Goal: Transaction & Acquisition: Obtain resource

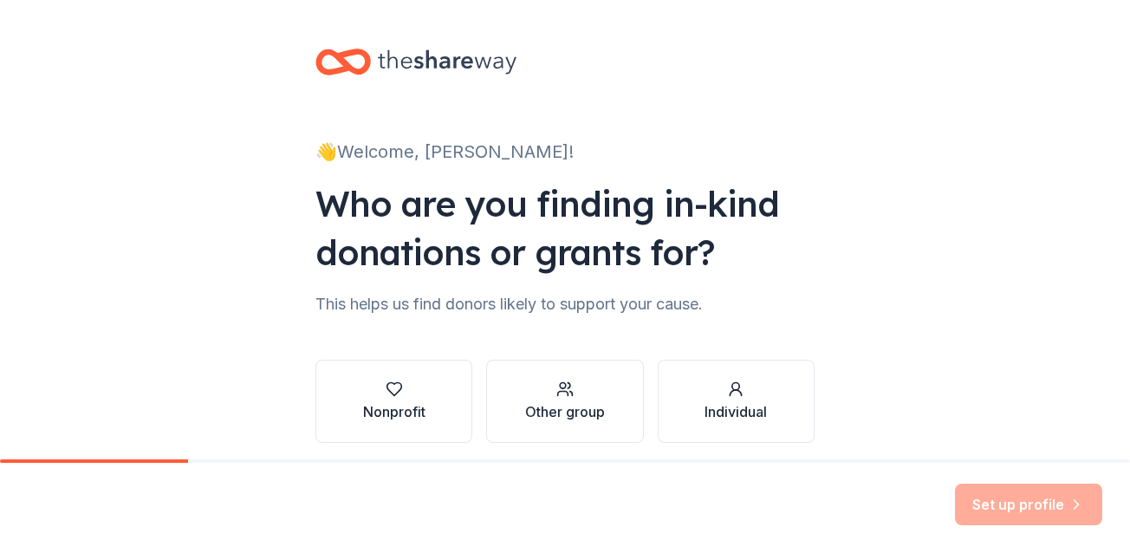
click at [884, 245] on div "👋 Welcome, [PERSON_NAME]! Who are you finding in-kind donations or grants for? …" at bounding box center [565, 263] width 1130 height 526
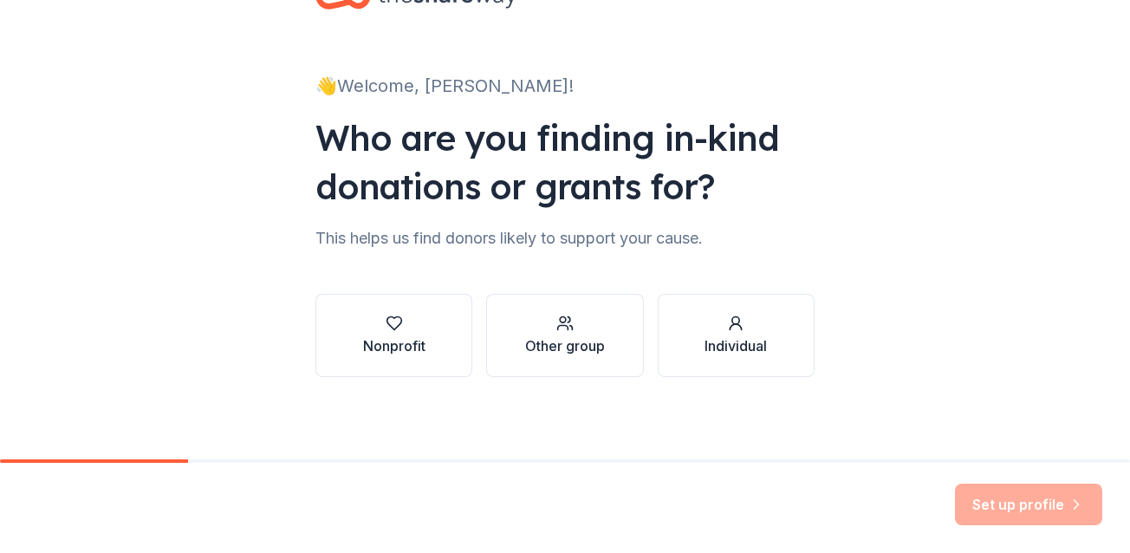
scroll to position [67, 0]
click at [372, 329] on div "button" at bounding box center [394, 322] width 62 height 17
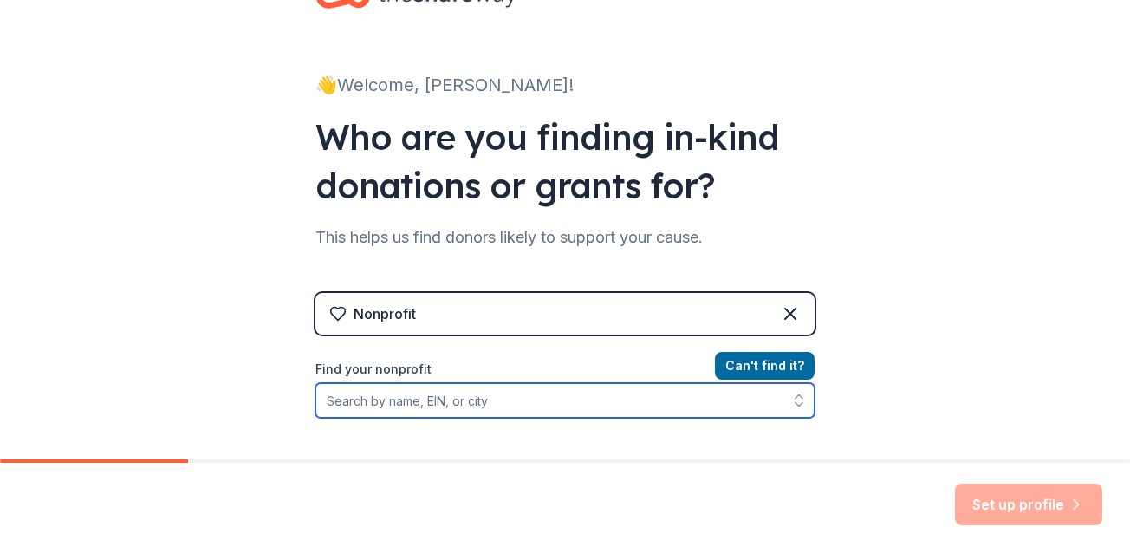
click at [701, 394] on input "Find your nonprofit" at bounding box center [565, 400] width 499 height 35
paste input "[URL][DOMAIN_NAME]"
type input "[URL][DOMAIN_NAME]"
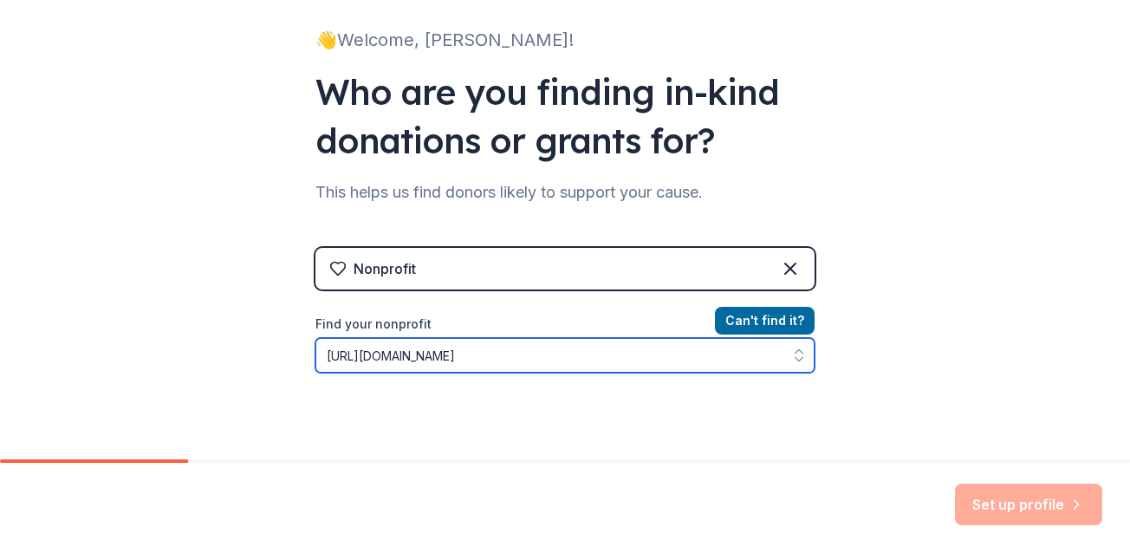
click at [634, 353] on input "[URL][DOMAIN_NAME]" at bounding box center [565, 355] width 499 height 35
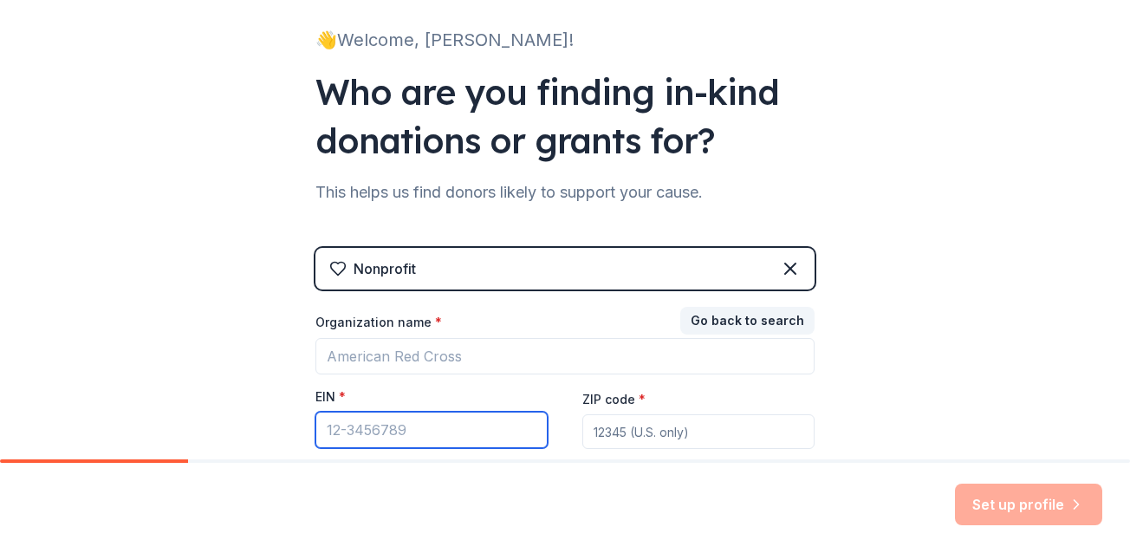
click at [369, 426] on input "EIN *" at bounding box center [432, 430] width 232 height 36
paste input "[US_EMPLOYER_IDENTIFICATION_NUMBER]"
type input "[US_EMPLOYER_IDENTIFICATION_NUMBER]"
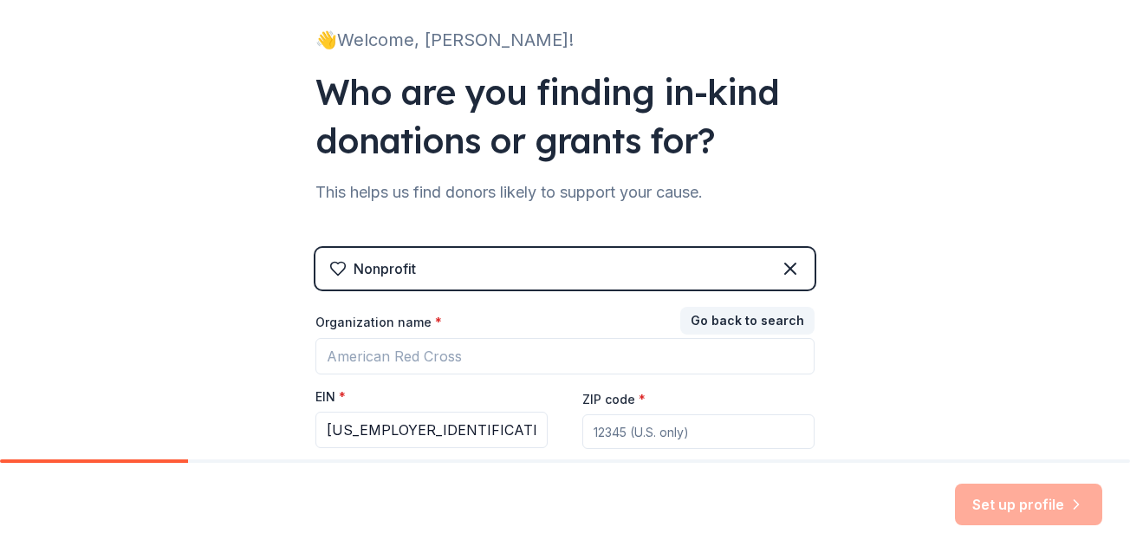
click at [679, 434] on input "ZIP code *" at bounding box center [698, 431] width 232 height 35
type input "94112"
click at [597, 381] on div "Organization name * EIN * [US_EMPLOYER_IDENTIFICATION_NUMBER] ZIP code * 94112 …" at bounding box center [565, 399] width 499 height 170
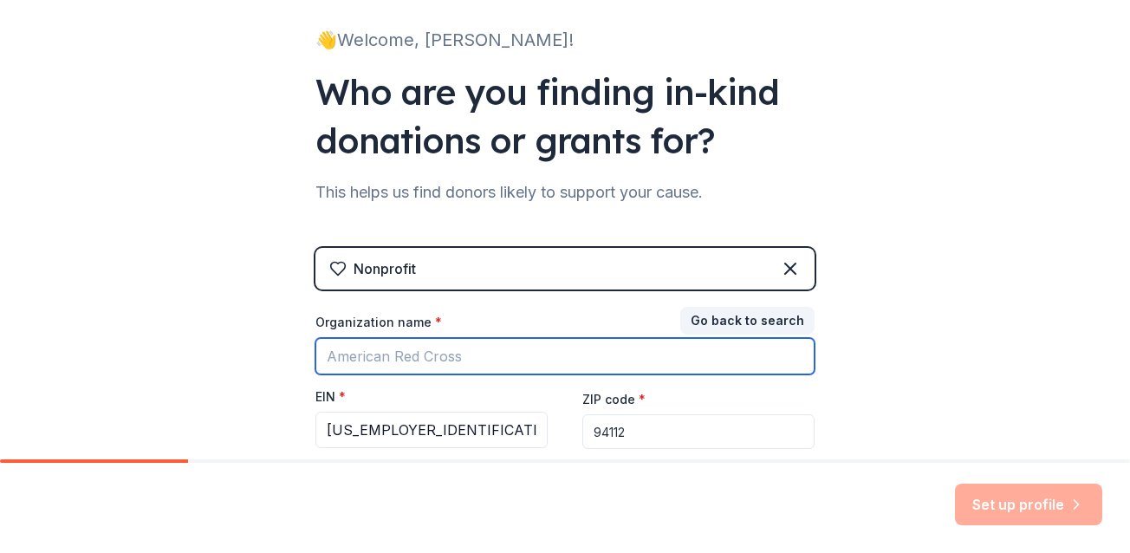
click at [524, 367] on input "Organization name *" at bounding box center [565, 356] width 499 height 36
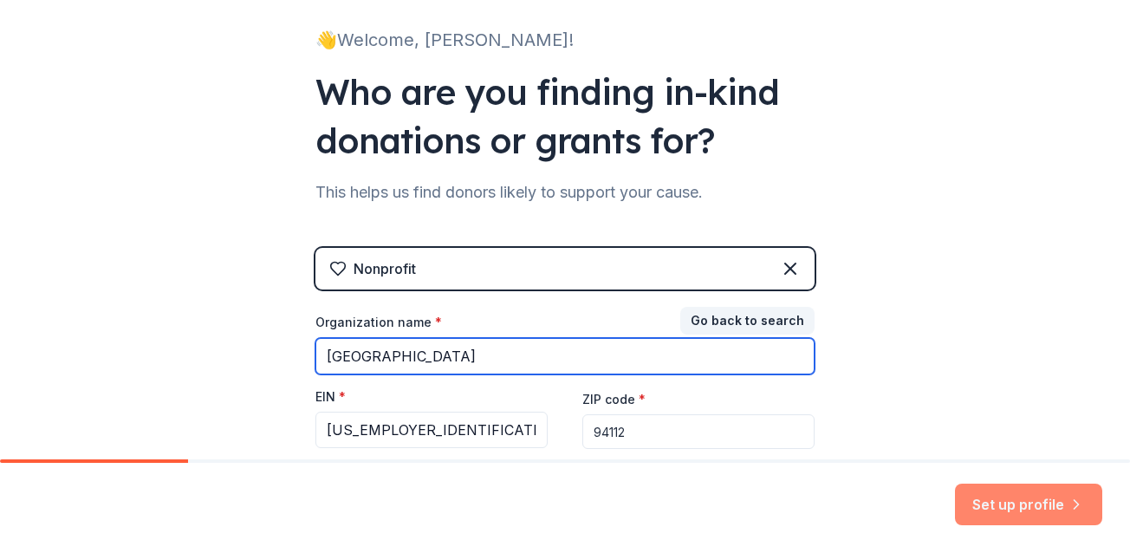
type input "[GEOGRAPHIC_DATA]"
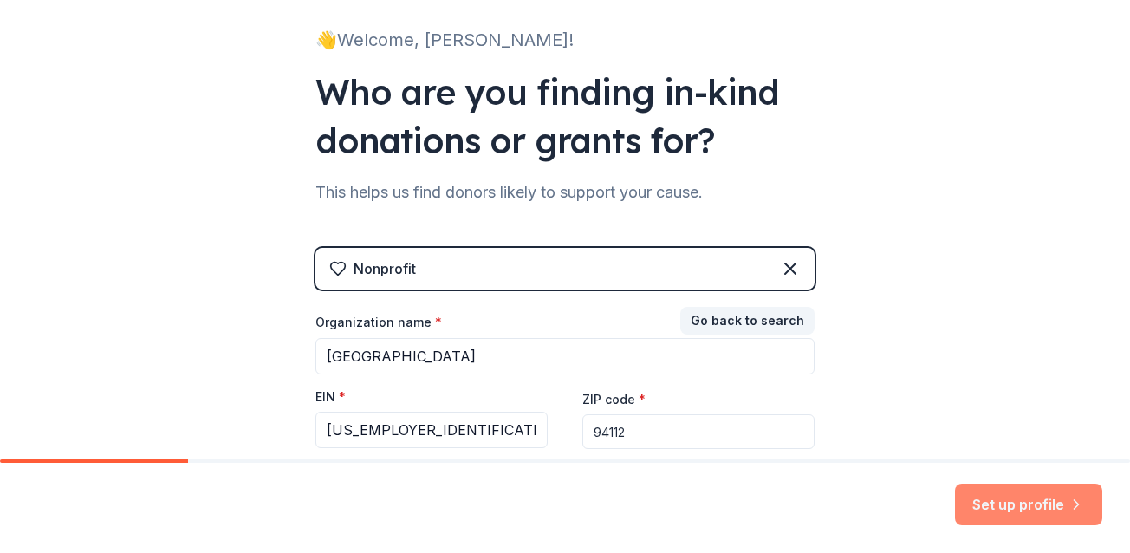
click at [1013, 504] on button "Set up profile" at bounding box center [1028, 505] width 147 height 42
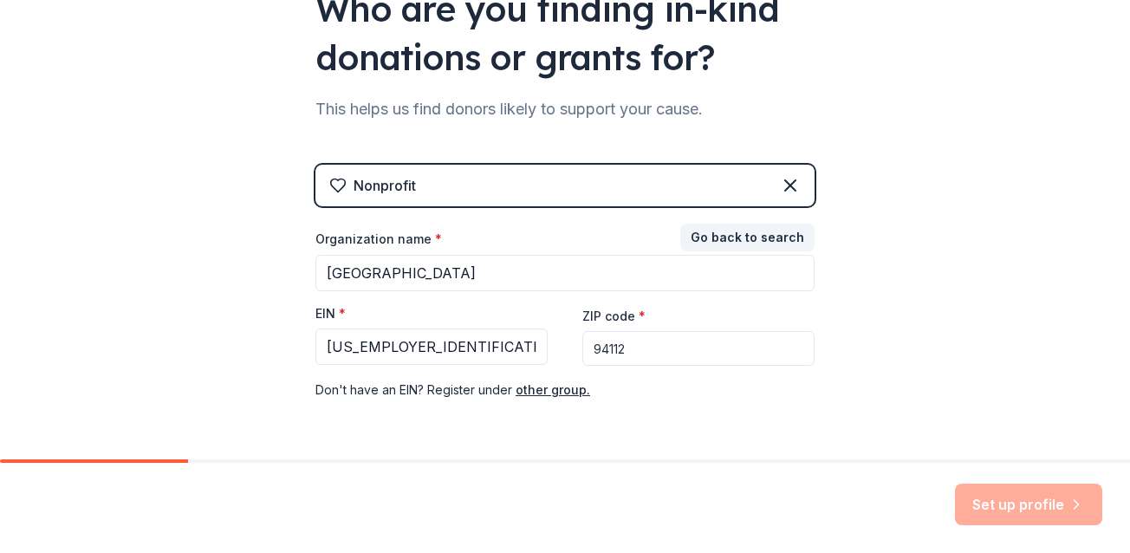
scroll to position [198, 0]
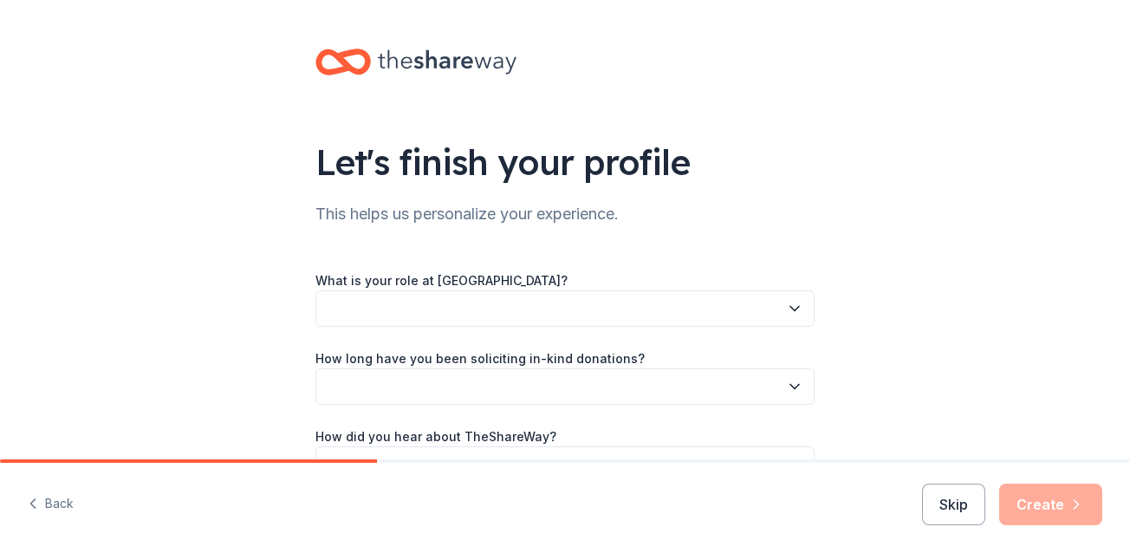
click at [528, 309] on button "button" at bounding box center [565, 308] width 499 height 36
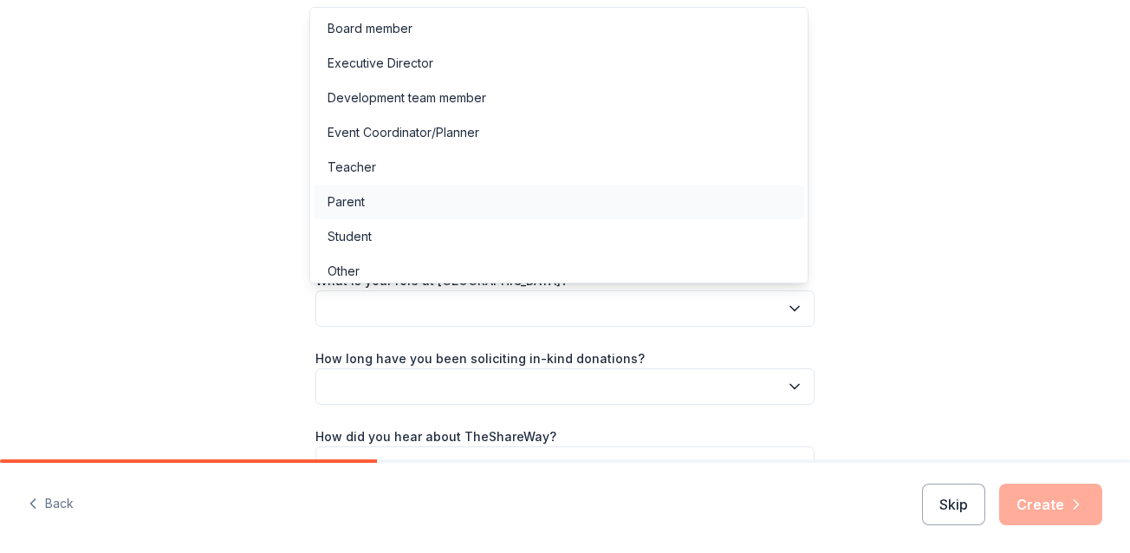
click at [413, 206] on div "Parent" at bounding box center [559, 202] width 491 height 35
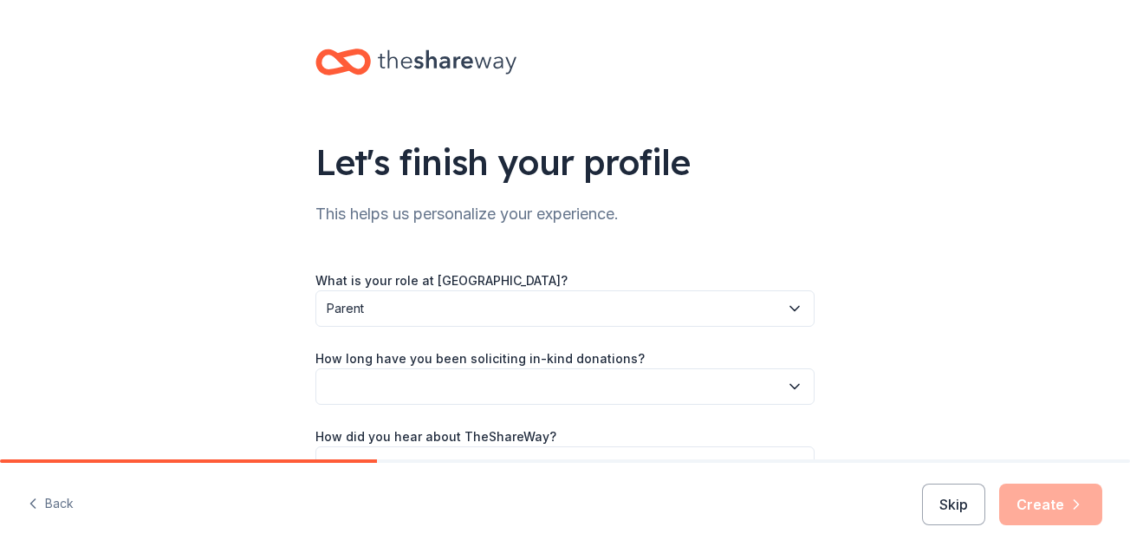
click at [679, 382] on button "button" at bounding box center [565, 386] width 499 height 36
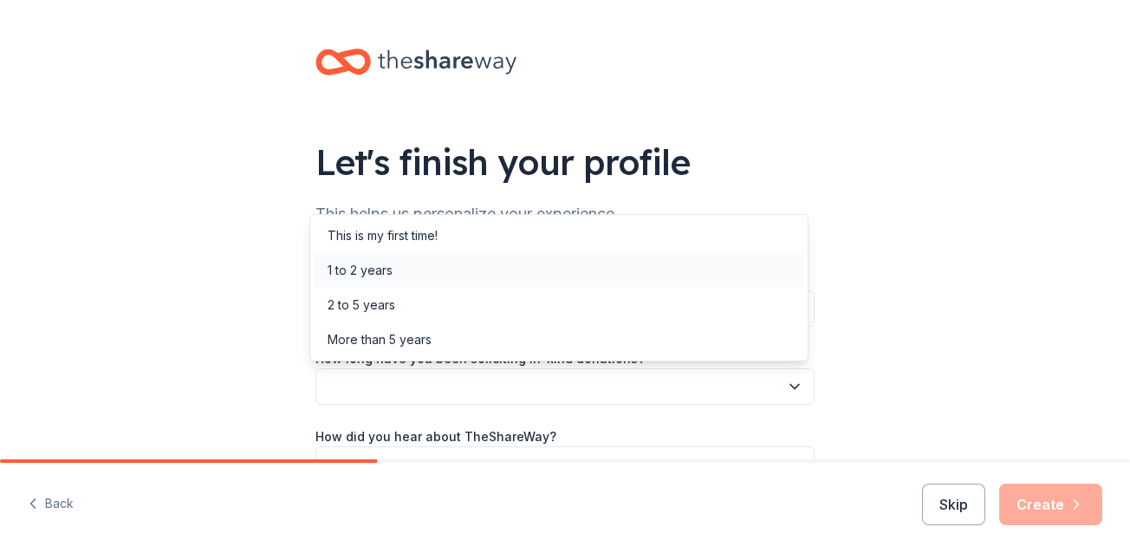
click at [580, 263] on div "1 to 2 years" at bounding box center [559, 270] width 491 height 35
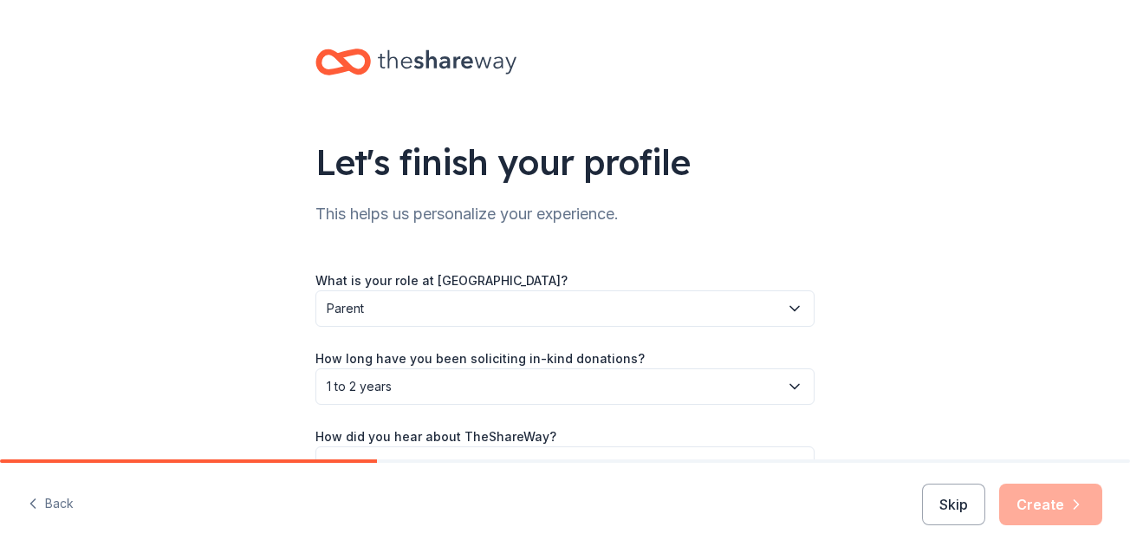
click at [973, 318] on div "Let's finish your profile This helps us personalize your experience. What is yo…" at bounding box center [565, 283] width 1130 height 566
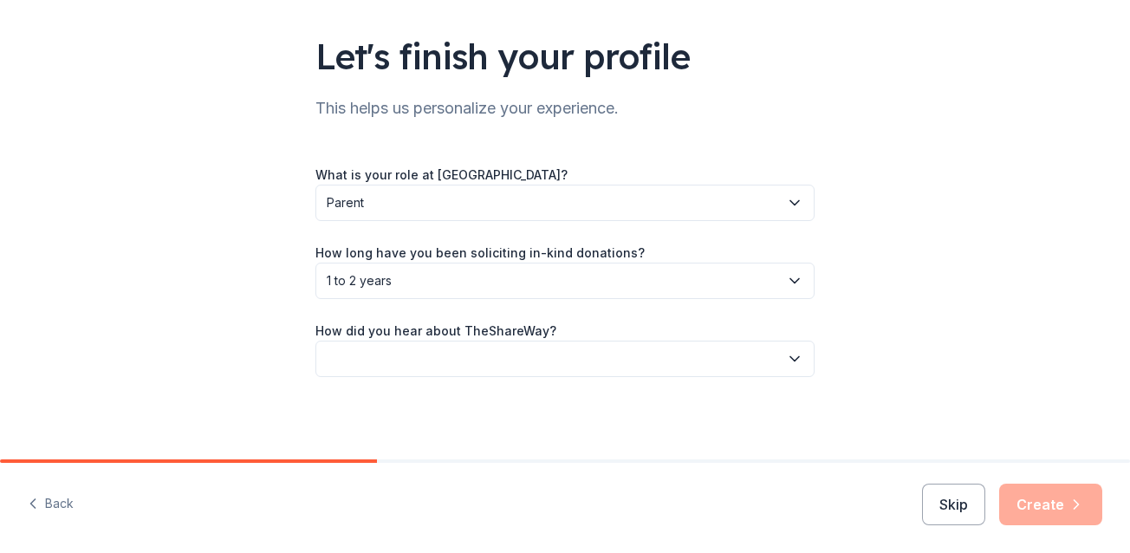
scroll to position [107, 0]
click at [716, 362] on button "button" at bounding box center [565, 358] width 499 height 36
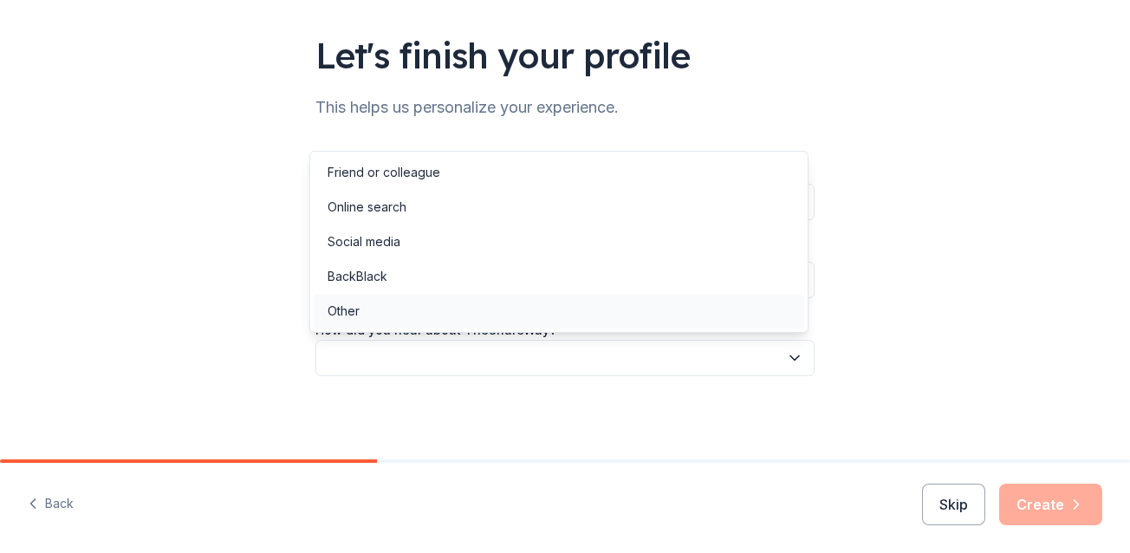
click at [462, 312] on div "Other" at bounding box center [559, 311] width 491 height 35
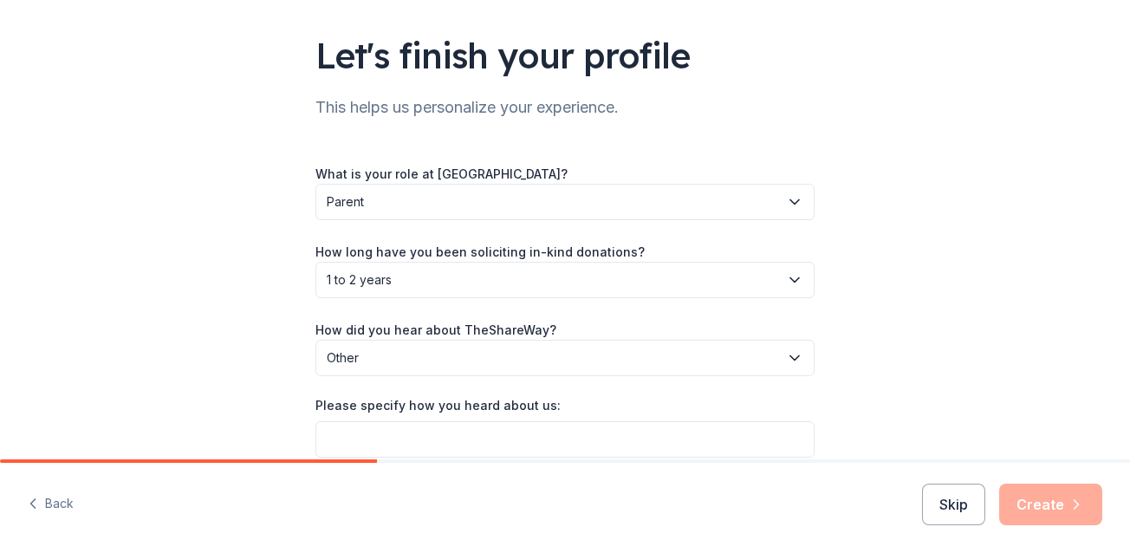
click at [1048, 338] on div "Let's finish your profile This helps us personalize your experience. What is yo…" at bounding box center [565, 216] width 1130 height 647
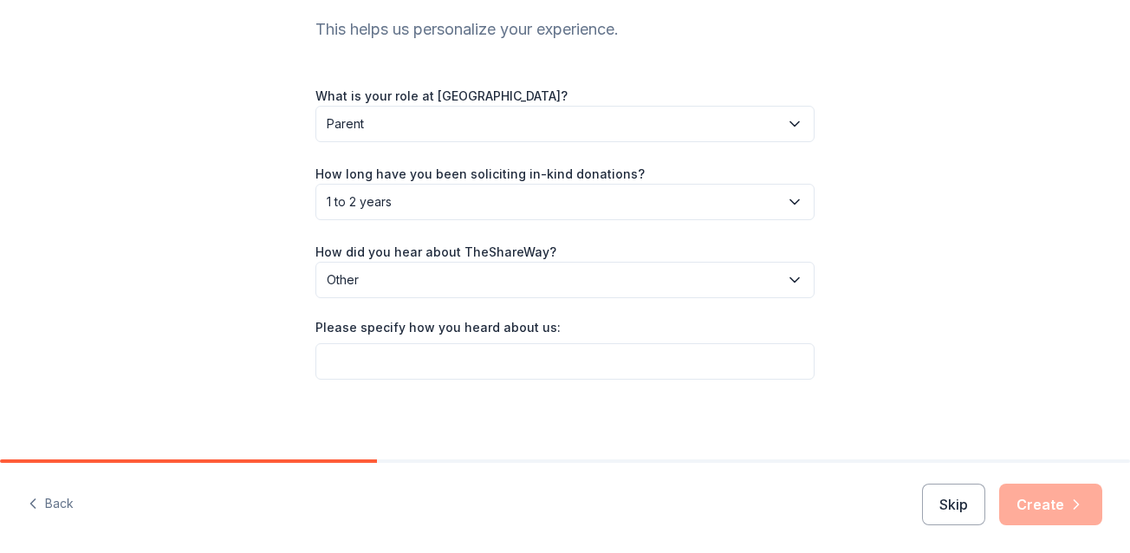
scroll to position [187, 0]
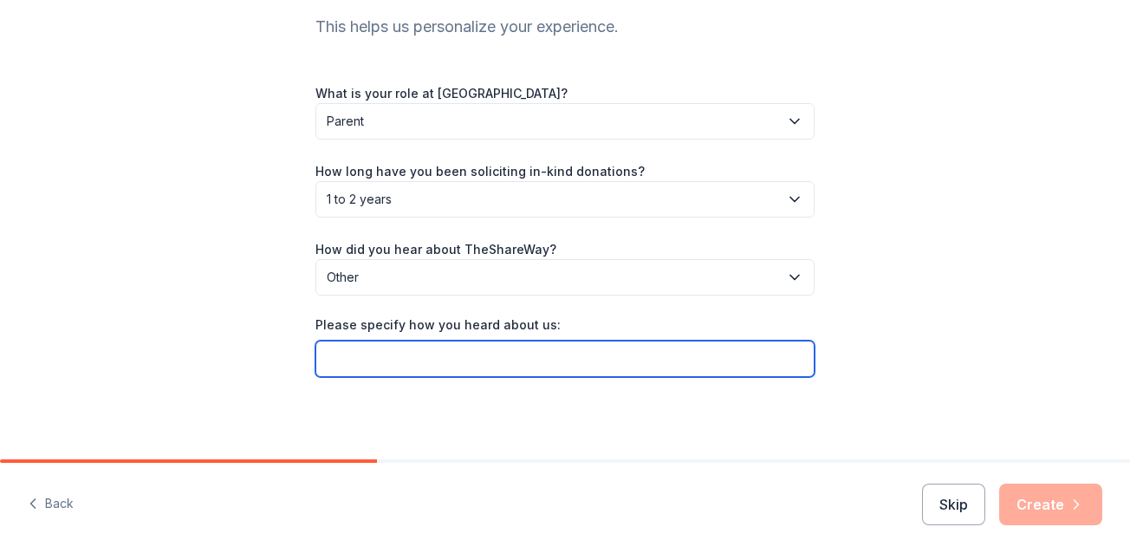
click at [563, 360] on input "Please specify how you heard about us:" at bounding box center [565, 359] width 499 height 36
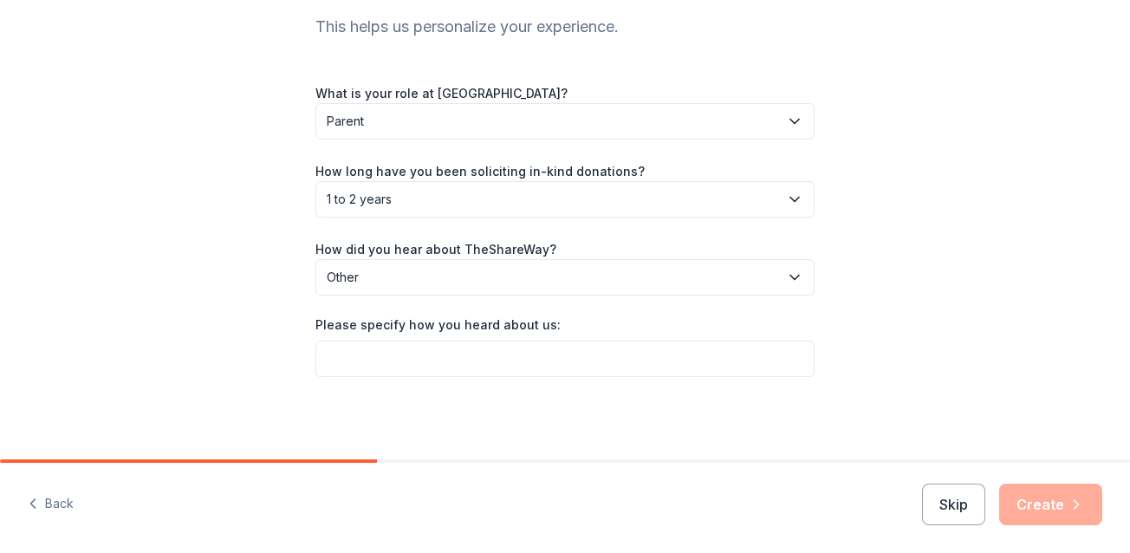
click at [531, 272] on span "Other" at bounding box center [553, 277] width 452 height 21
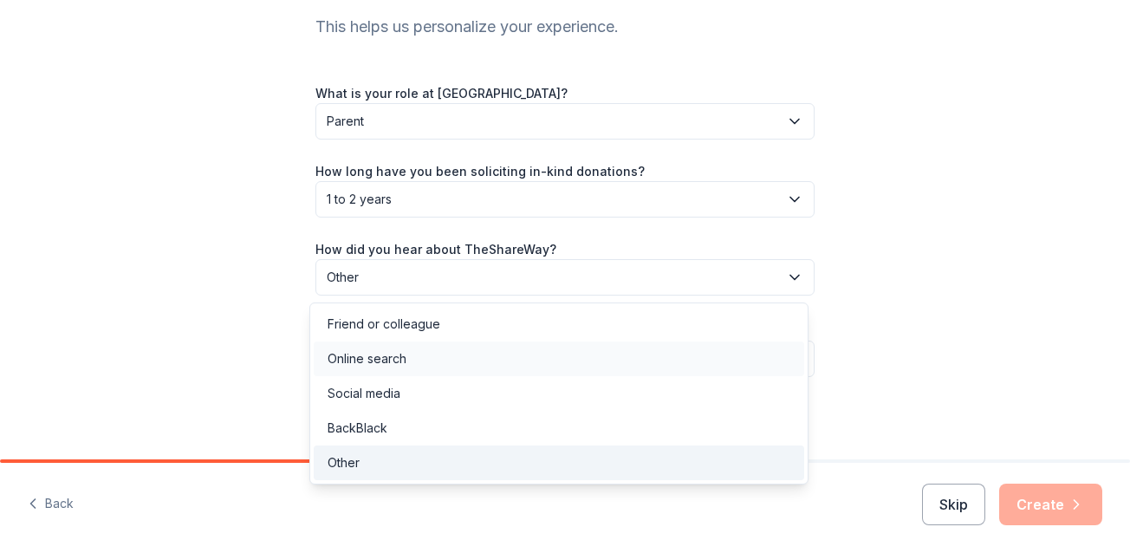
click at [407, 350] on div "Online search" at bounding box center [559, 359] width 491 height 35
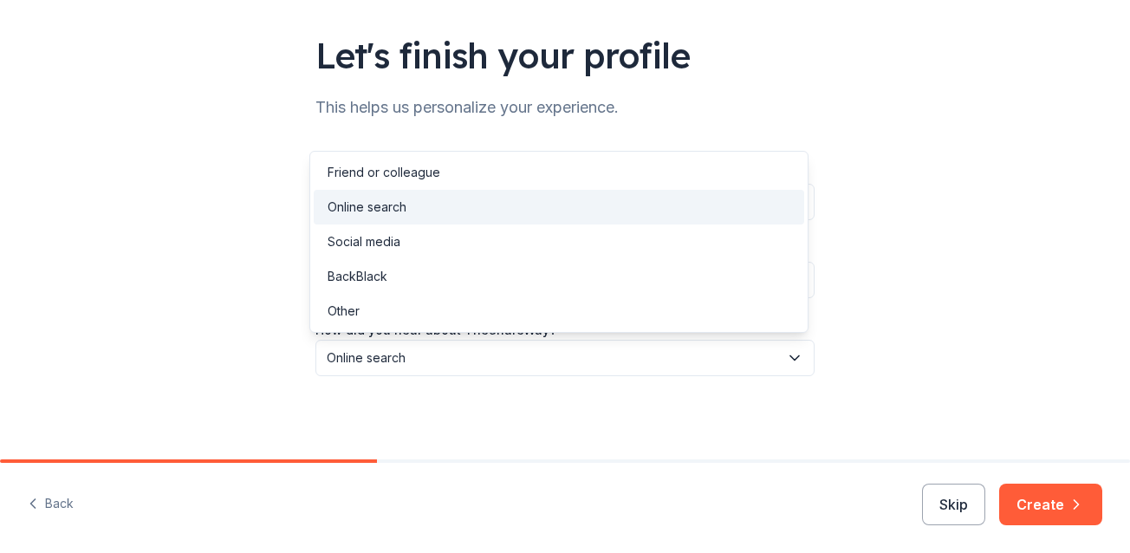
scroll to position [107, 0]
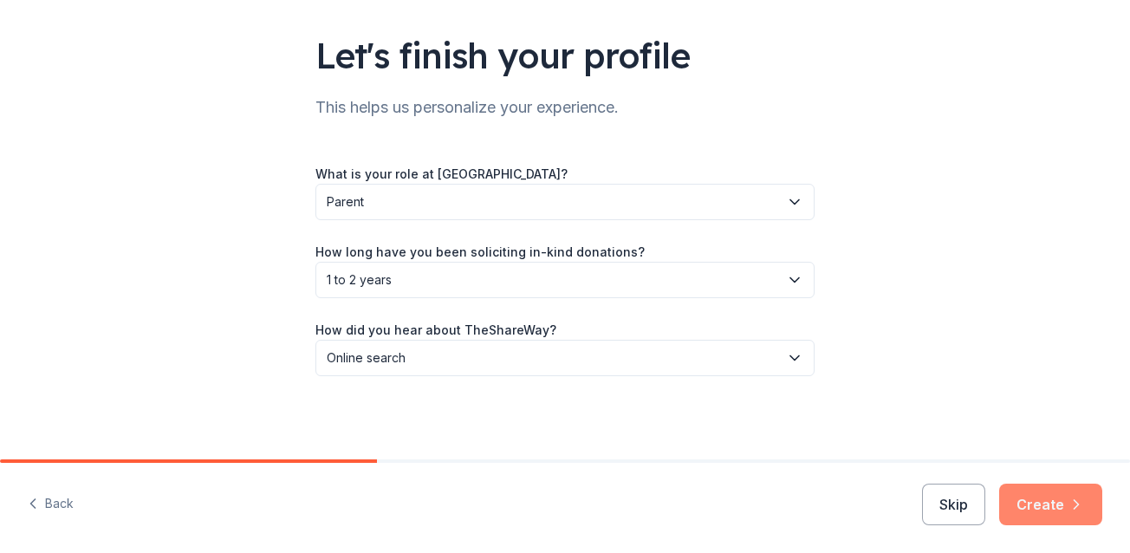
click at [1063, 505] on button "Create" at bounding box center [1050, 505] width 103 height 42
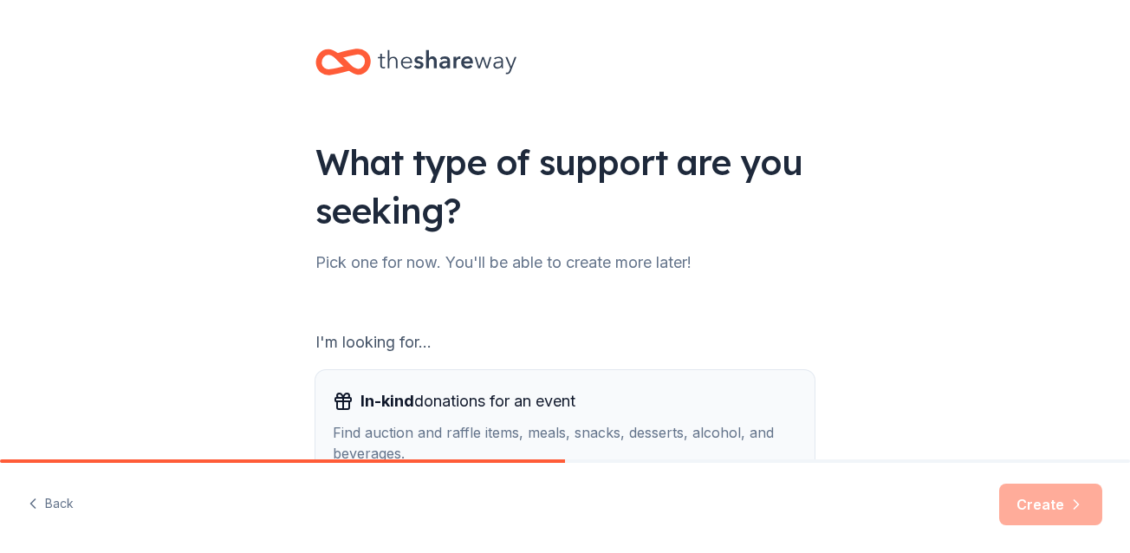
click at [692, 419] on div "In-kind donations for an event Find auction and raffle items, meals, snacks, de…" at bounding box center [565, 425] width 465 height 76
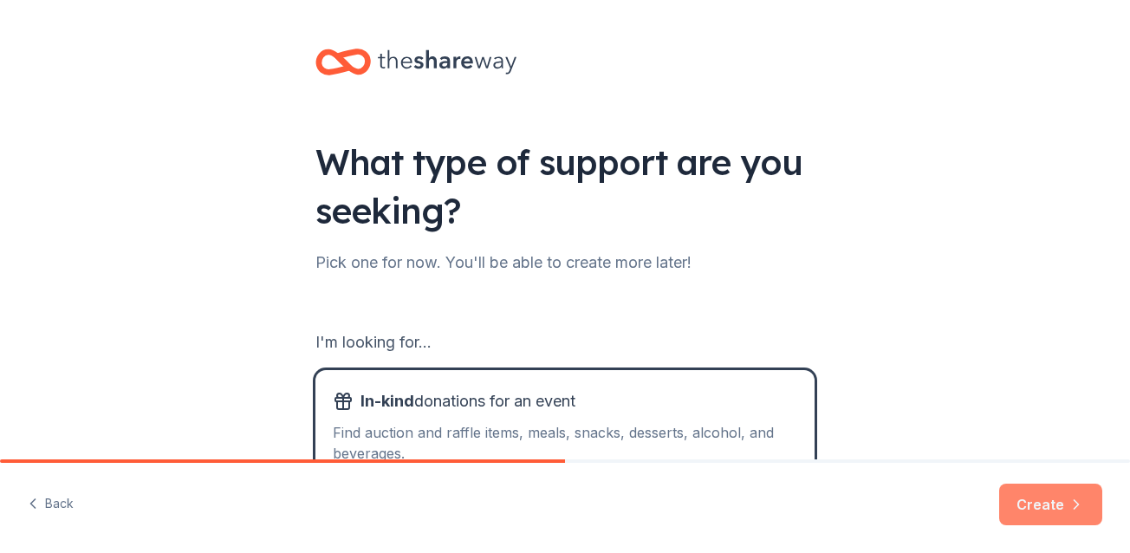
click at [1039, 513] on button "Create" at bounding box center [1050, 505] width 103 height 42
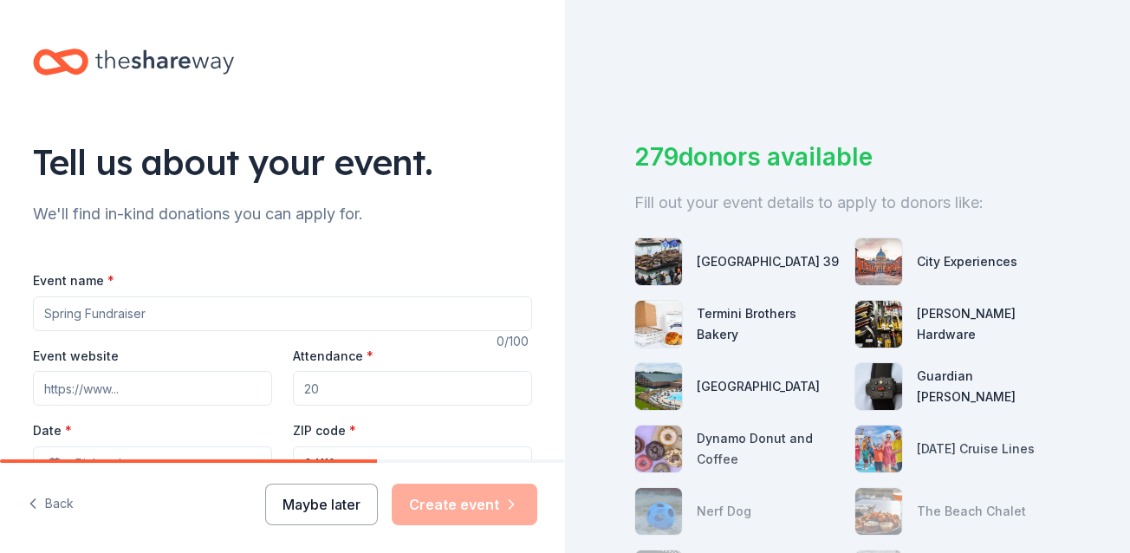
click at [331, 502] on button "Maybe later" at bounding box center [321, 505] width 113 height 42
click at [335, 498] on button "Maybe later" at bounding box center [321, 505] width 113 height 42
click at [327, 509] on button "Maybe later" at bounding box center [321, 505] width 113 height 42
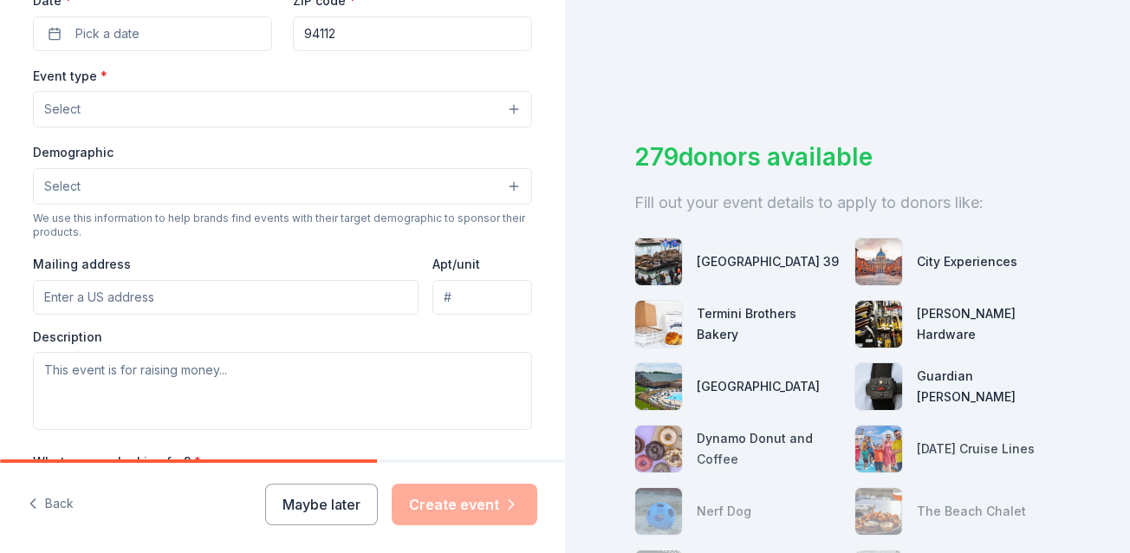
scroll to position [459, 0]
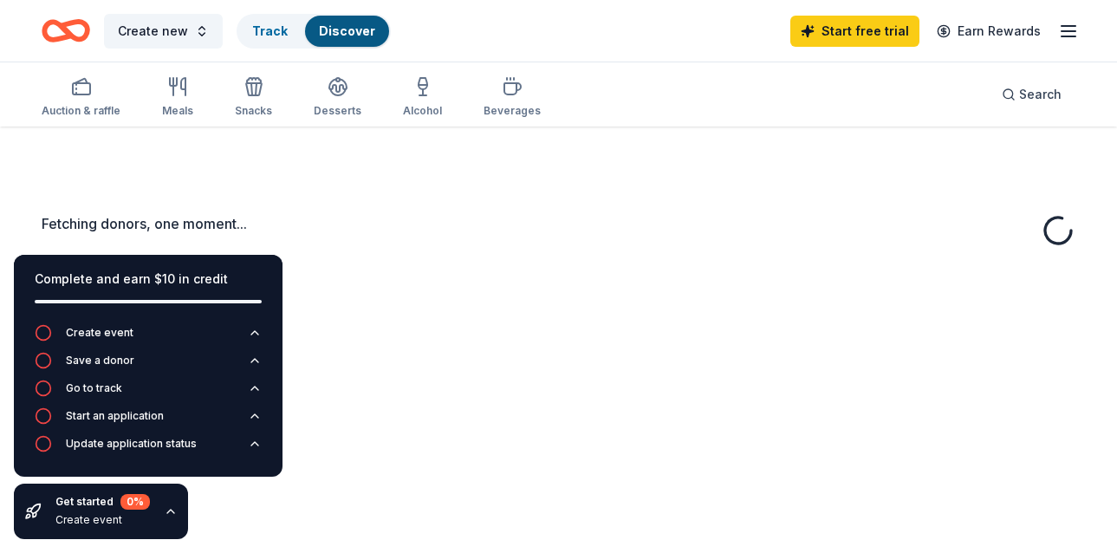
drag, startPoint x: 556, startPoint y: 160, endPoint x: 532, endPoint y: 453, distance: 294.0
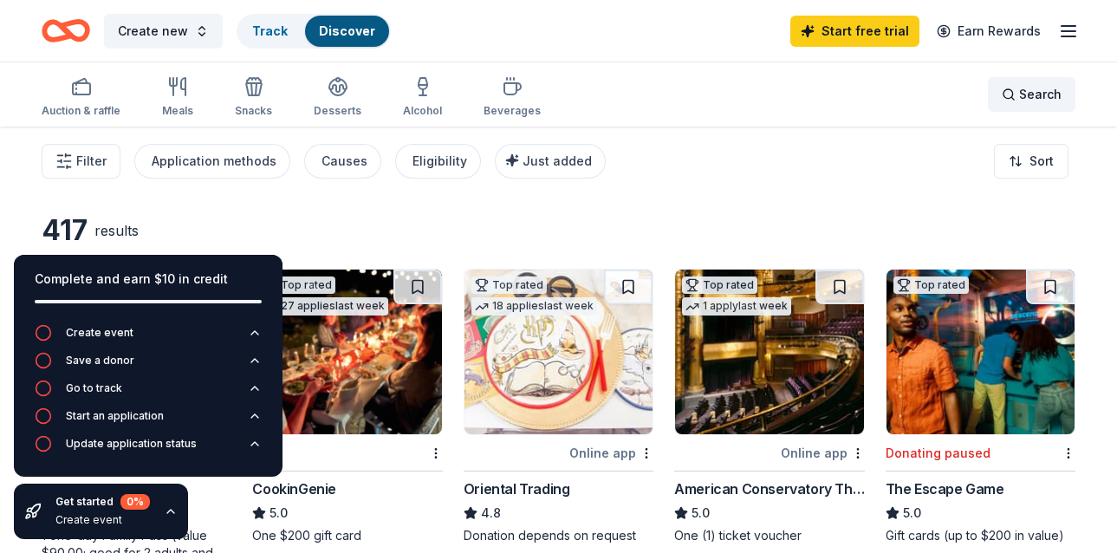
click at [1017, 99] on div "Search" at bounding box center [1032, 94] width 60 height 21
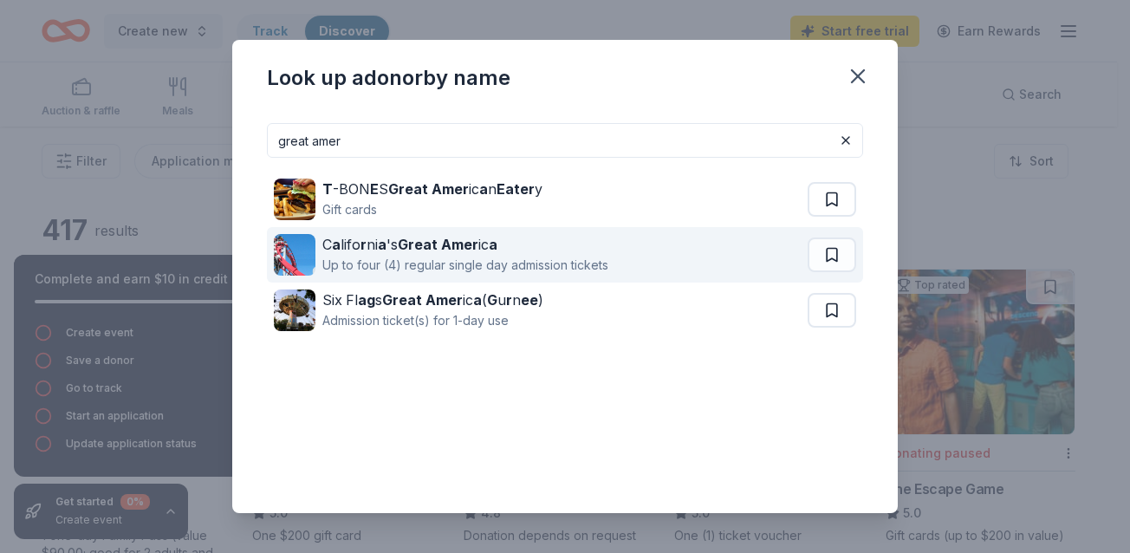
type input "great amer"
click at [411, 258] on div "Up to four (4) regular single day admission tickets" at bounding box center [465, 265] width 286 height 21
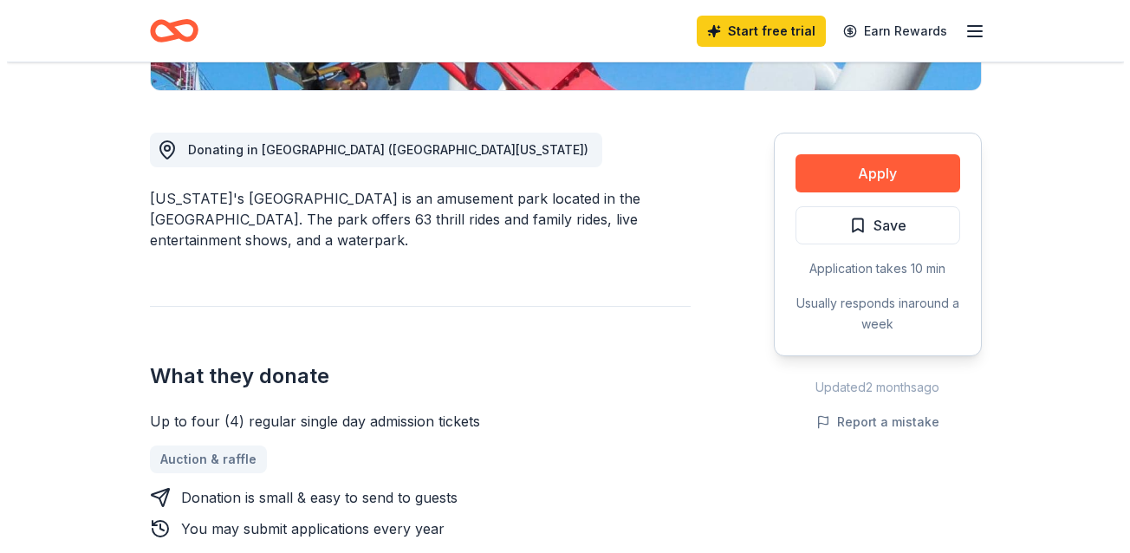
scroll to position [467, 0]
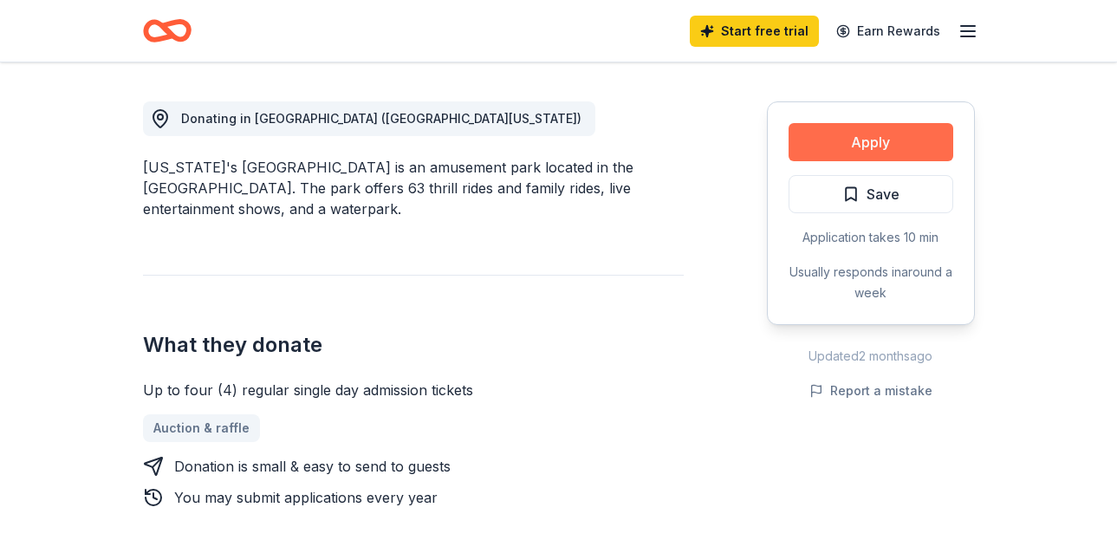
click at [894, 134] on button "Apply" at bounding box center [871, 142] width 165 height 38
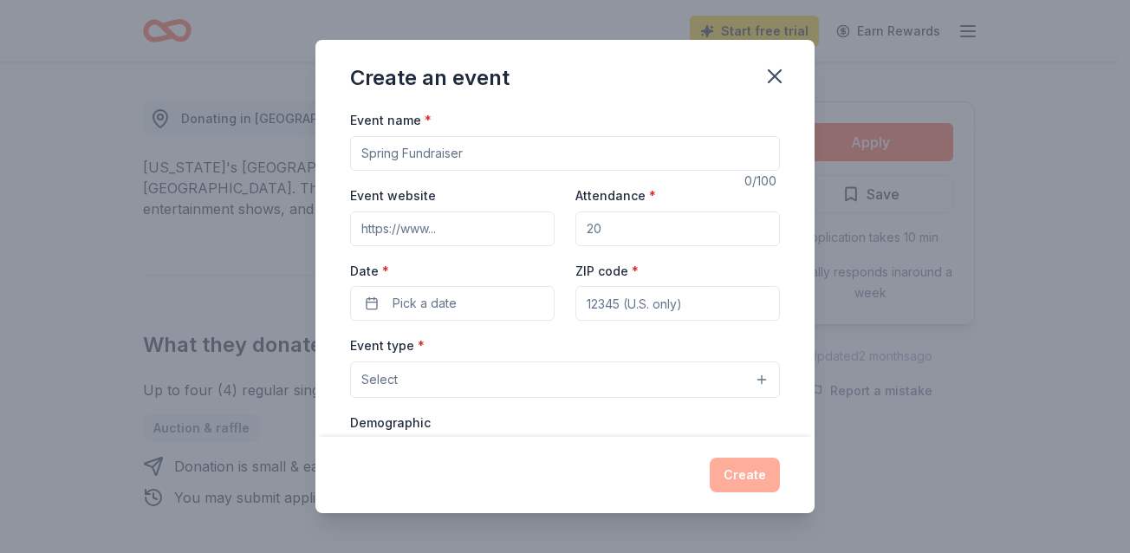
click at [649, 147] on input "Event name *" at bounding box center [565, 153] width 430 height 35
type input "Raffle"
click at [517, 223] on input "Event website" at bounding box center [452, 228] width 205 height 35
click at [612, 231] on input "Attendance *" at bounding box center [678, 228] width 205 height 35
type input "500"
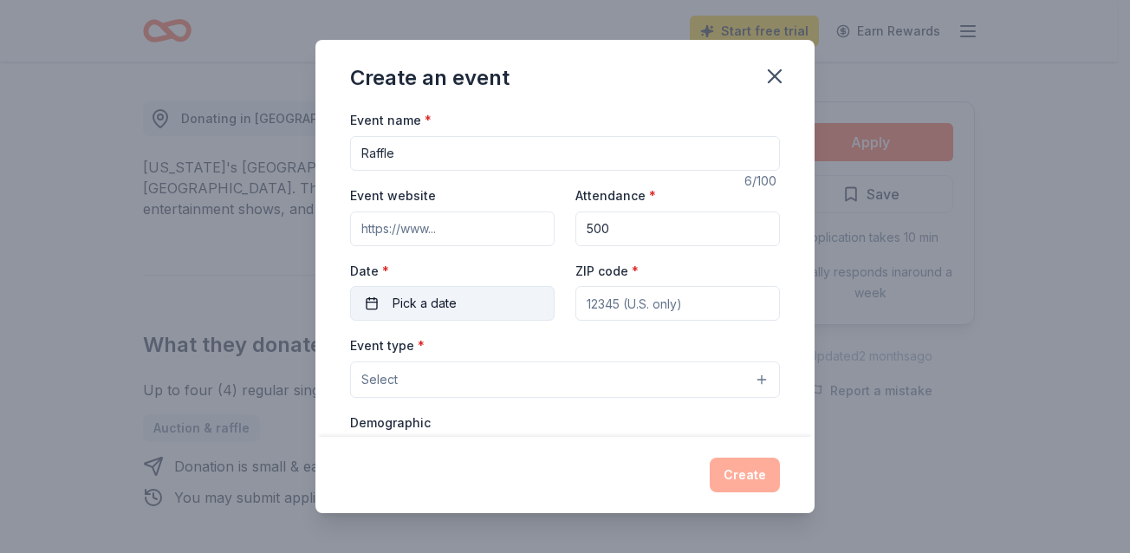
click at [462, 287] on button "Pick a date" at bounding box center [452, 303] width 205 height 35
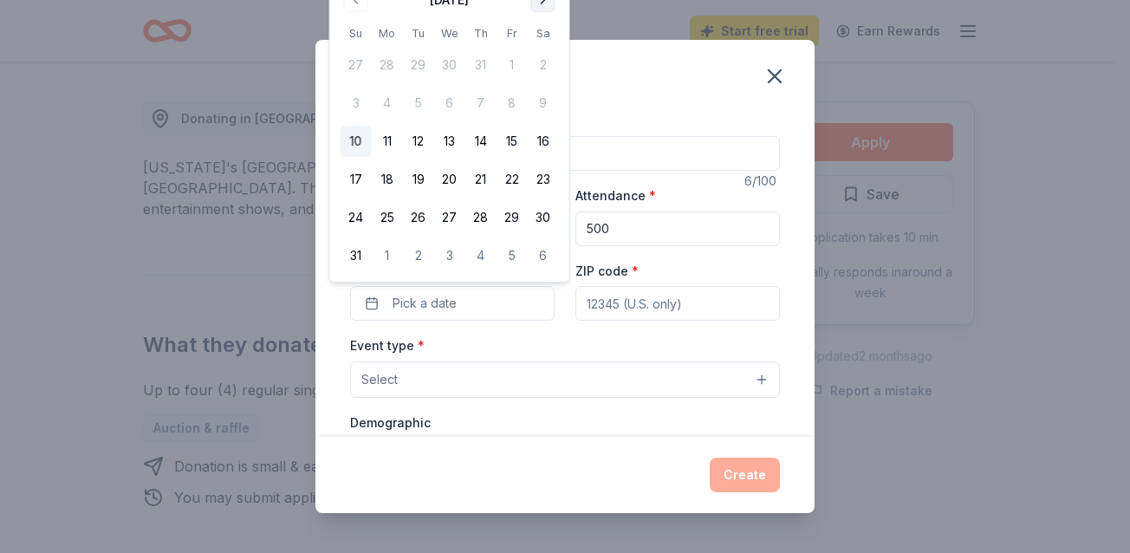
click at [538, 3] on button "Go to next month" at bounding box center [543, 0] width 24 height 24
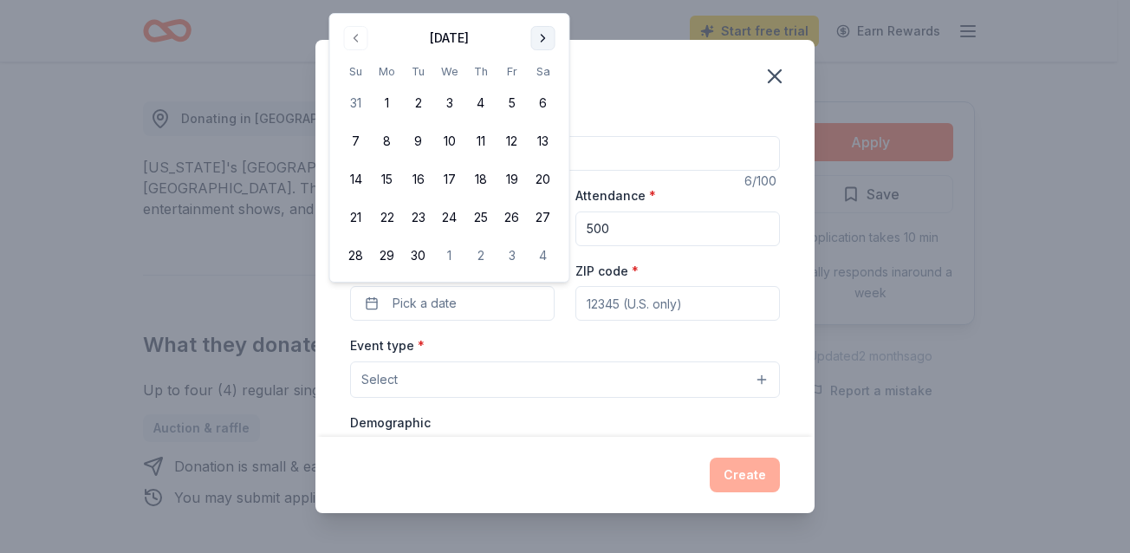
click at [538, 3] on div "Create an event Event name * Raffle 6 /100 Event website Attendance * 500 Date …" at bounding box center [565, 276] width 1130 height 553
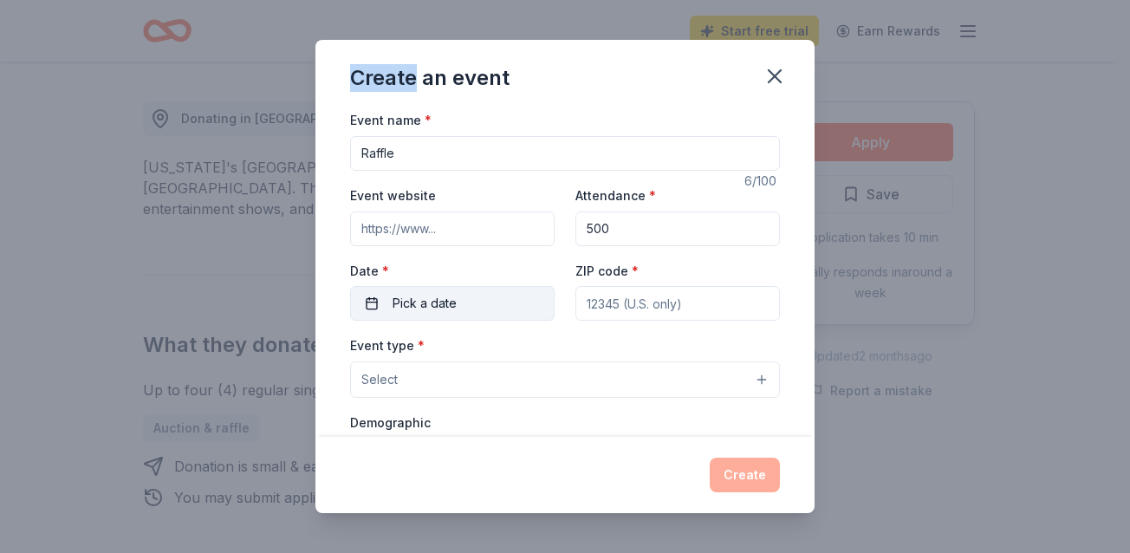
click at [438, 295] on span "Pick a date" at bounding box center [425, 303] width 64 height 21
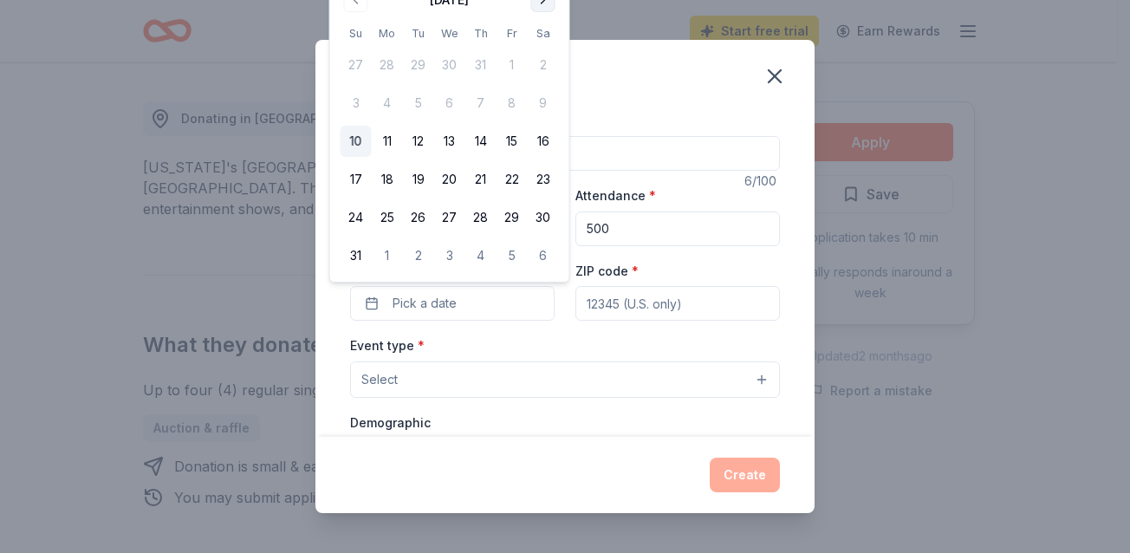
click at [547, 4] on button "Go to next month" at bounding box center [543, 0] width 24 height 24
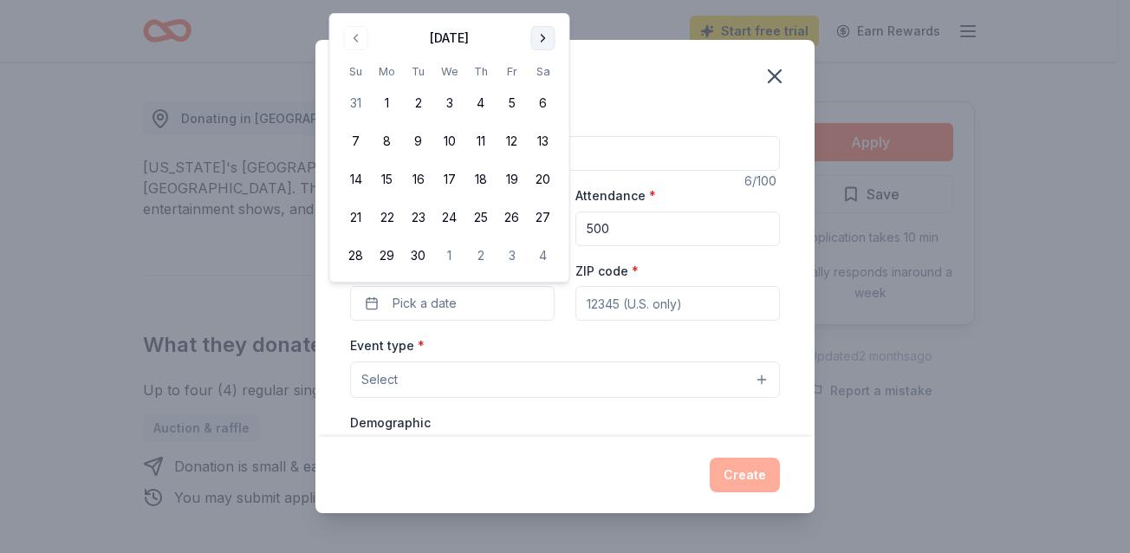
click at [546, 26] on button "Go to next month" at bounding box center [543, 38] width 24 height 24
click at [362, 211] on button "19" at bounding box center [356, 217] width 31 height 31
click at [606, 307] on input "ZIP code *" at bounding box center [678, 303] width 205 height 35
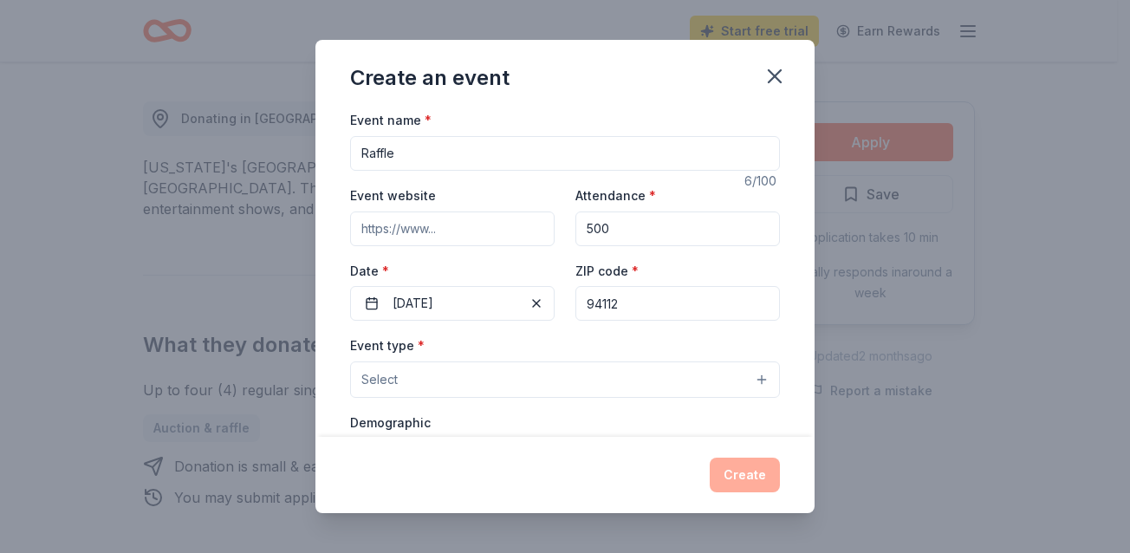
type input "94112"
click at [471, 368] on button "Select" at bounding box center [565, 379] width 430 height 36
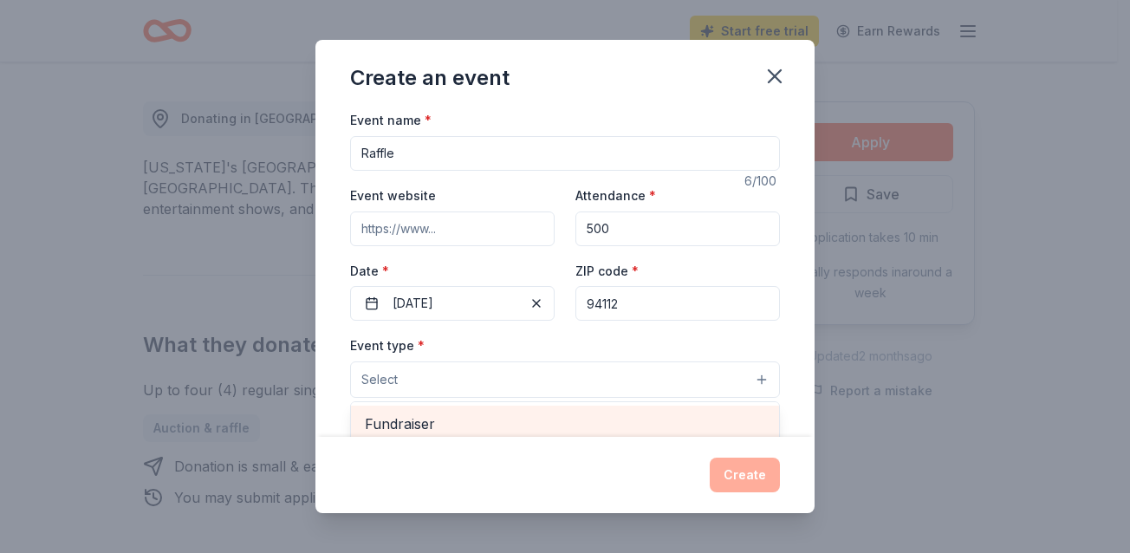
click at [413, 423] on span "Fundraiser" at bounding box center [565, 424] width 400 height 23
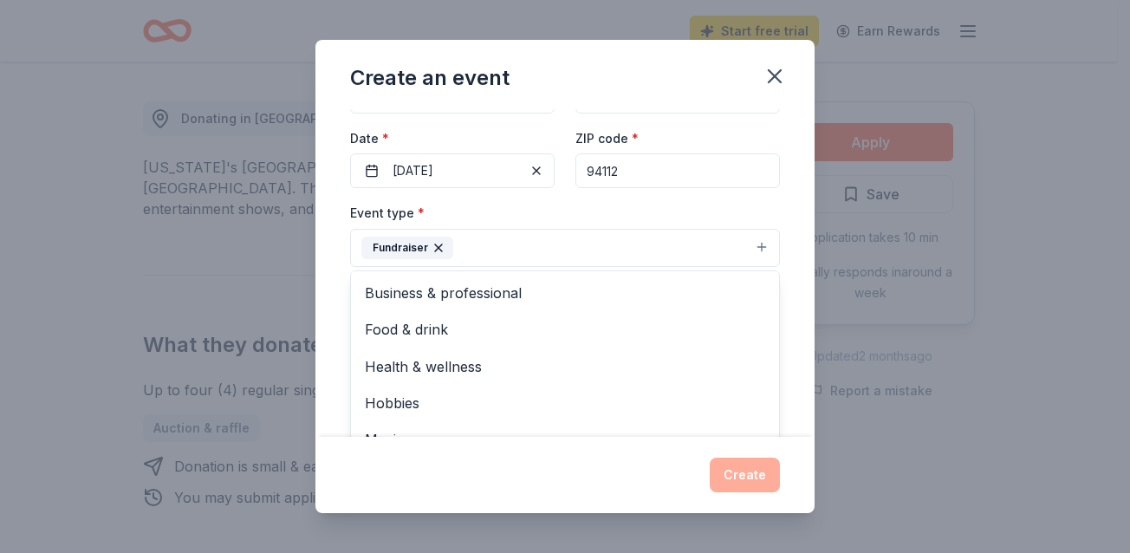
scroll to position [145, 0]
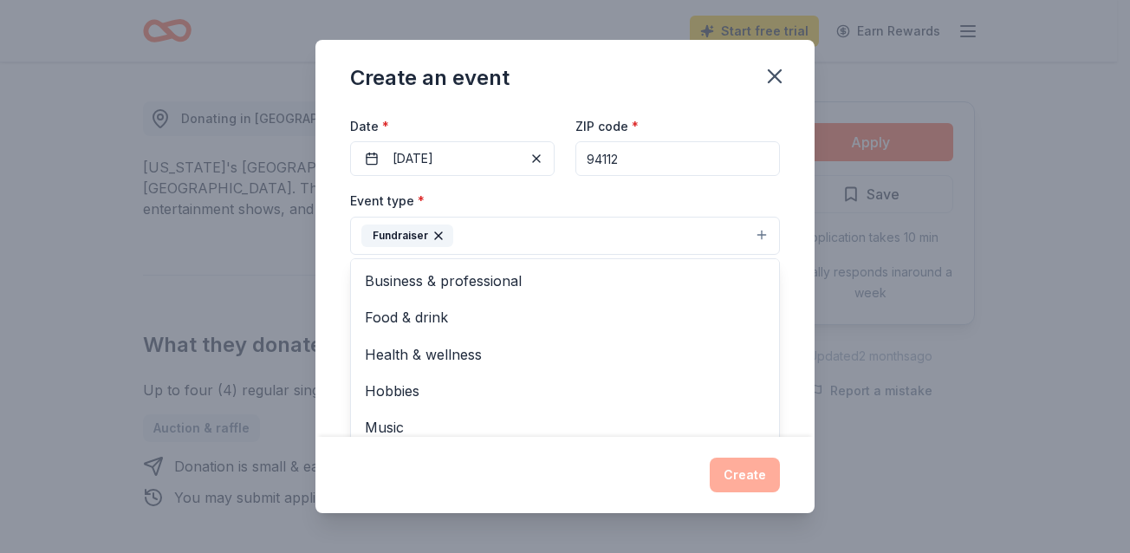
click at [789, 250] on div "Event name * Raffle 6 /100 Event website Attendance * 500 Date * [DATE] ZIP cod…" at bounding box center [565, 272] width 499 height 327
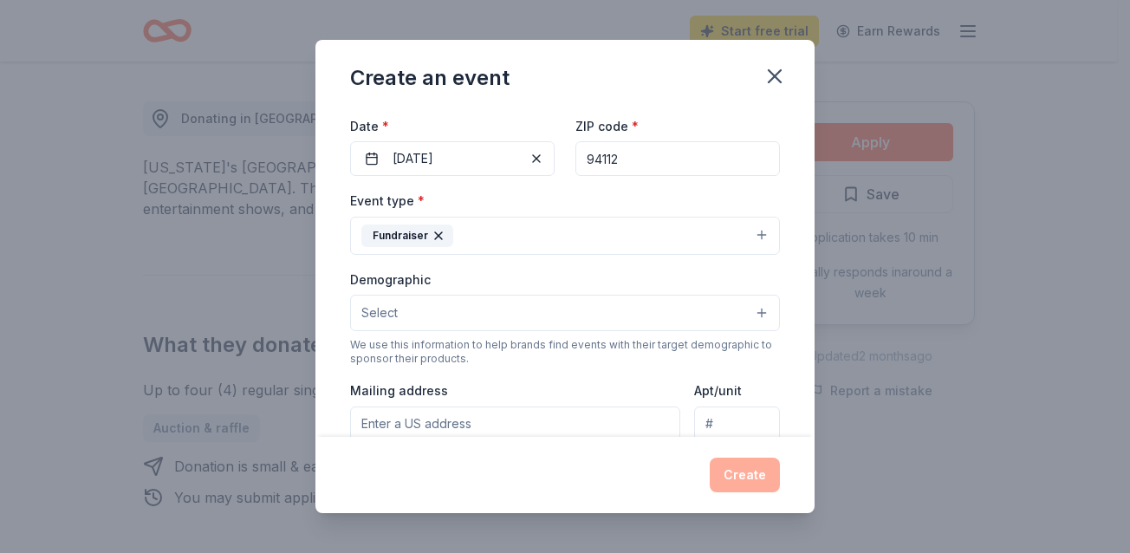
click at [615, 306] on button "Select" at bounding box center [565, 313] width 430 height 36
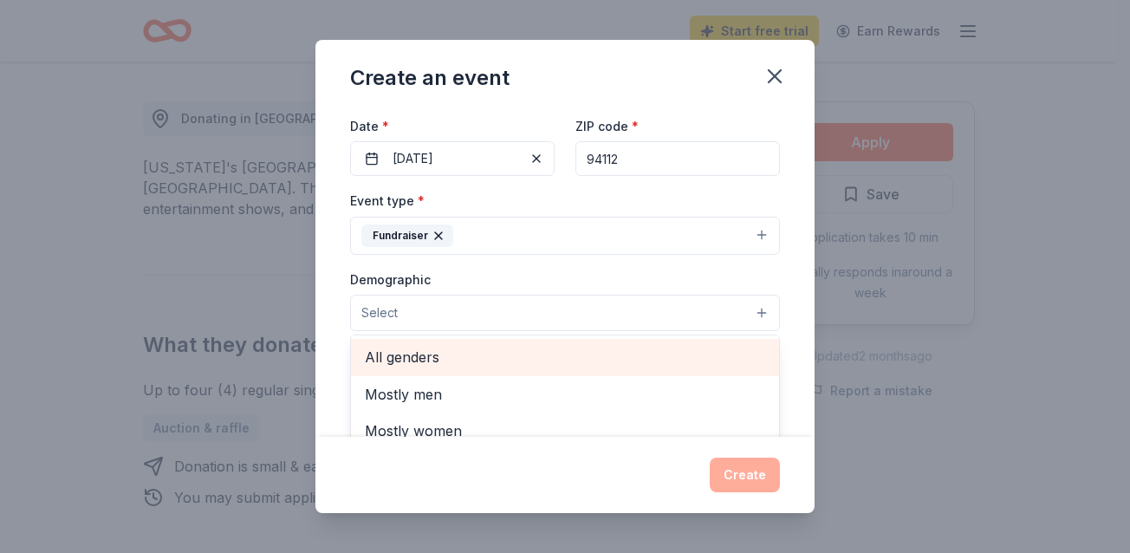
click at [465, 348] on span "All genders" at bounding box center [565, 357] width 400 height 23
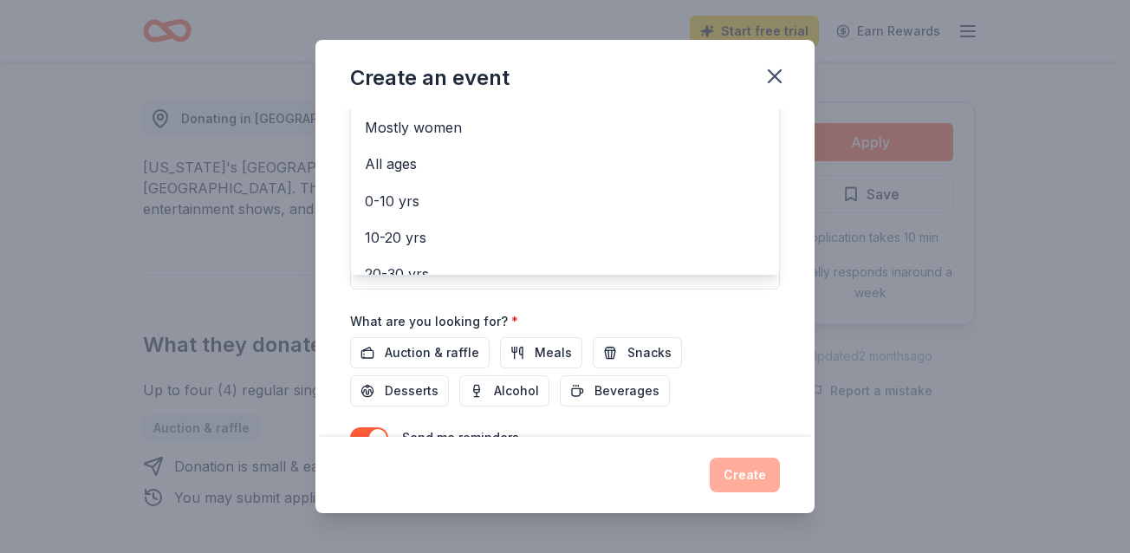
click at [749, 367] on div "Event name * Raffle 6 /100 Event website Attendance * 500 Date * [DATE] ZIP cod…" at bounding box center [565, 98] width 430 height 804
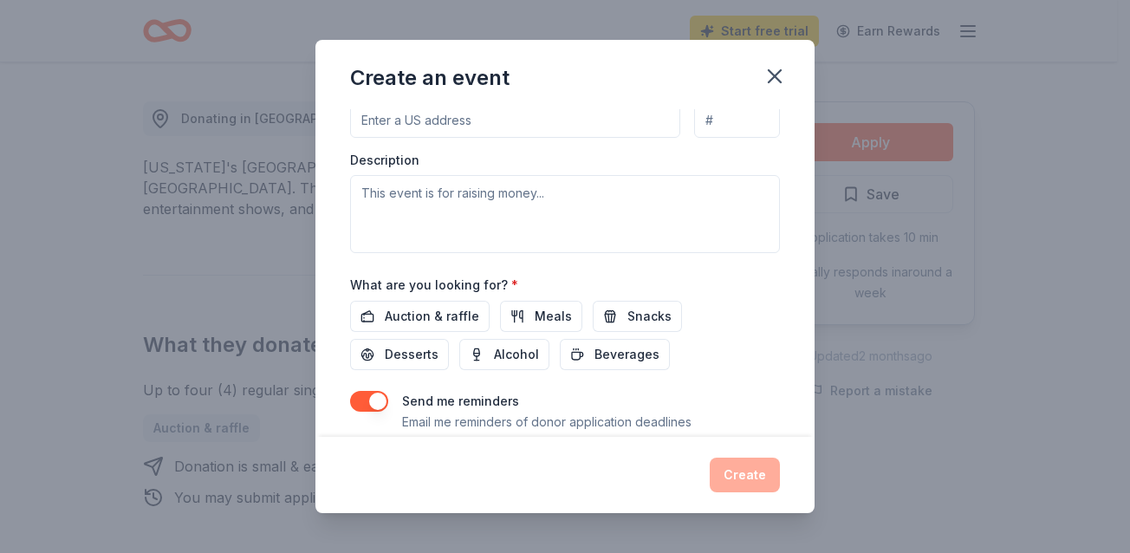
scroll to position [471, 0]
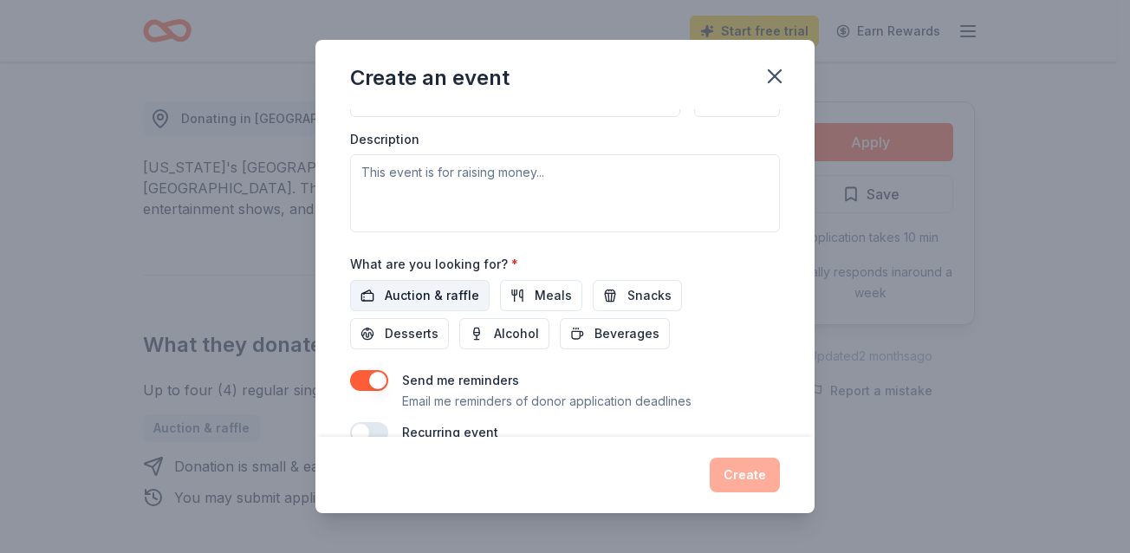
click at [379, 290] on button "Auction & raffle" at bounding box center [420, 295] width 140 height 31
click at [756, 478] on button "Create" at bounding box center [745, 475] width 70 height 35
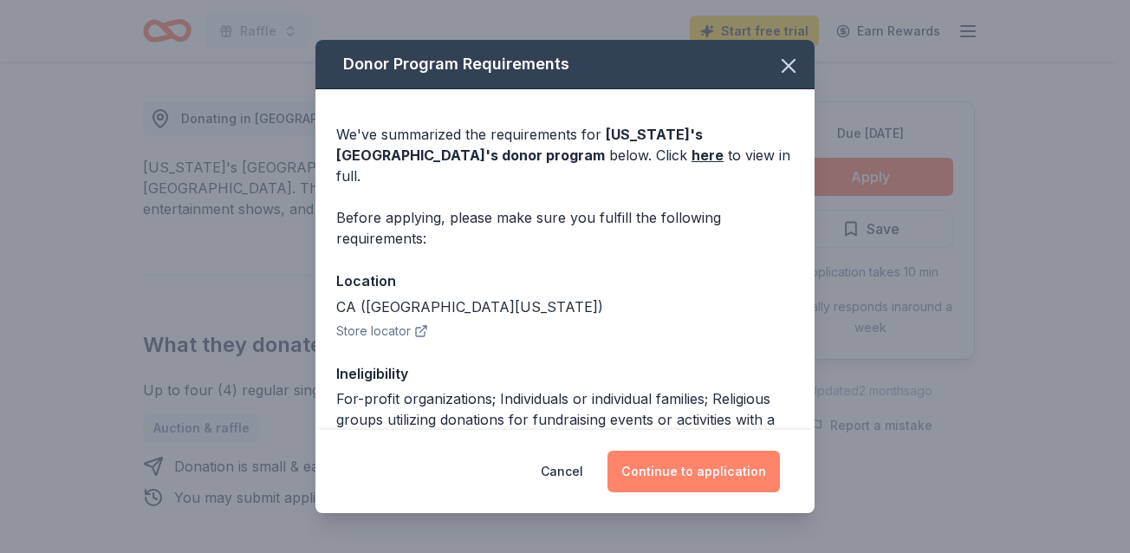
click at [677, 468] on button "Continue to application" at bounding box center [694, 472] width 172 height 42
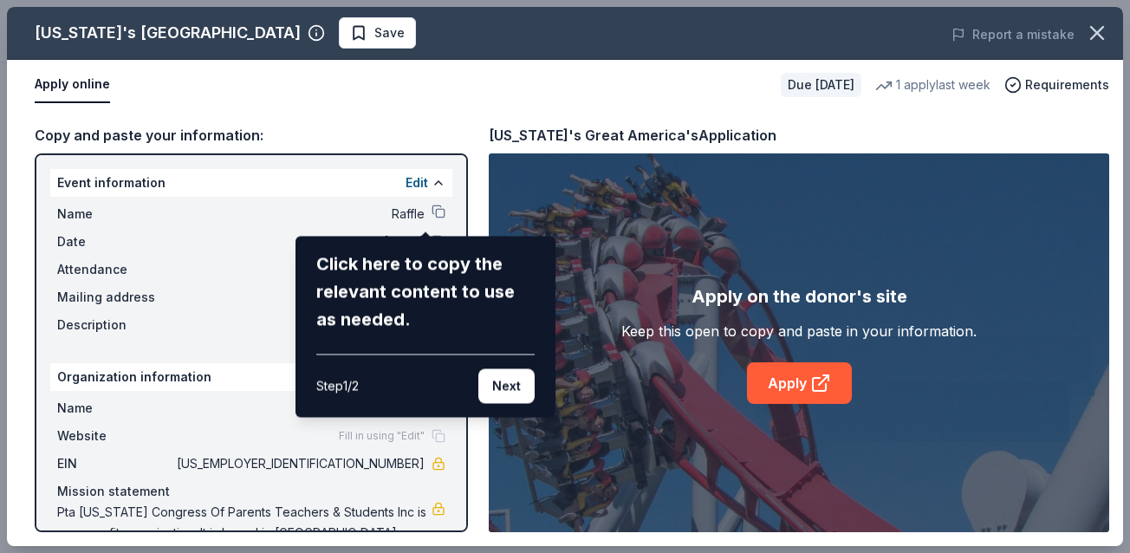
click at [791, 395] on div "[US_STATE]'s Great America Save Report a mistake Apply online Due [DATE] 1 appl…" at bounding box center [565, 276] width 1116 height 539
click at [789, 378] on div "[US_STATE]'s Great America Save Report a mistake Apply online Due [DATE] 1 appl…" at bounding box center [565, 276] width 1116 height 539
click at [783, 388] on div "[US_STATE]'s Great America Save Report a mistake Apply online Due [DATE] 1 appl…" at bounding box center [565, 276] width 1116 height 539
click at [503, 394] on button "Next" at bounding box center [506, 386] width 56 height 35
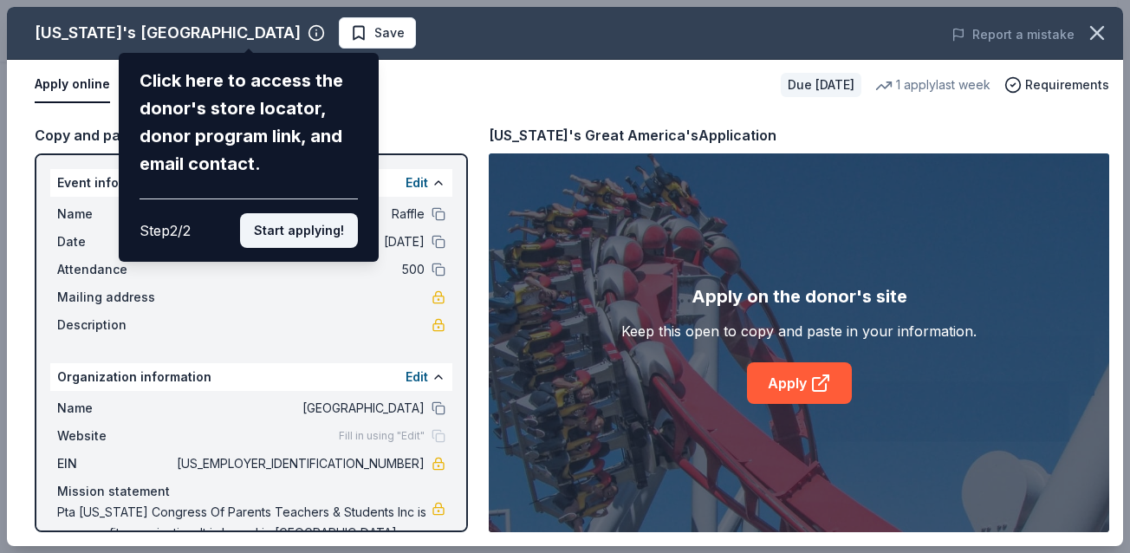
click at [277, 240] on button "Start applying!" at bounding box center [299, 230] width 118 height 35
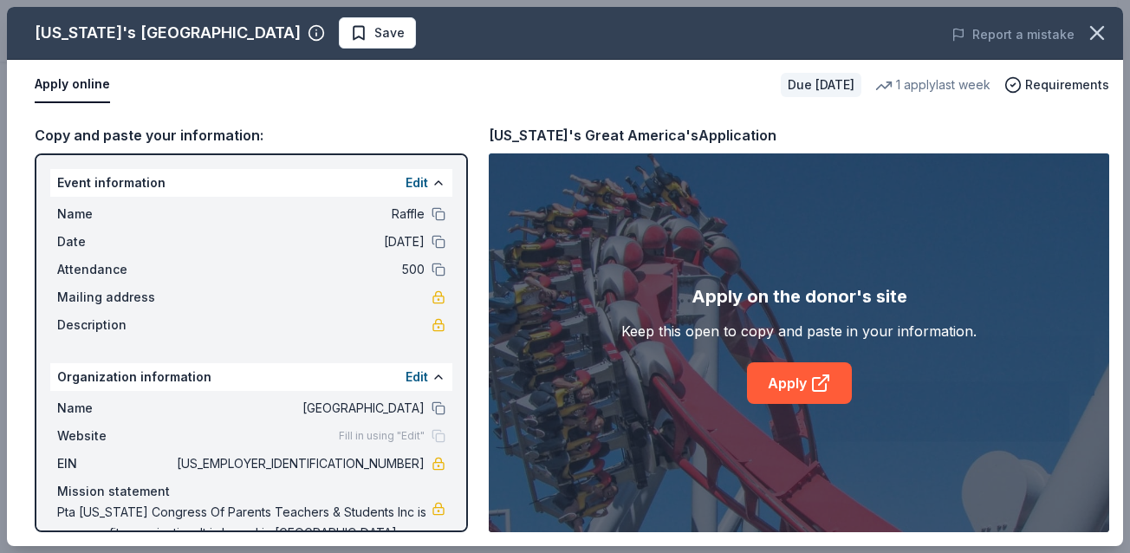
click at [801, 384] on div "[US_STATE]'s Great America Save Report a mistake Apply online Due [DATE] 1 appl…" at bounding box center [565, 276] width 1116 height 539
click at [795, 384] on div "[US_STATE]'s Great America Save Report a mistake Apply online Due [DATE] 1 appl…" at bounding box center [565, 276] width 1116 height 539
click at [795, 384] on link "Apply" at bounding box center [799, 383] width 105 height 42
